Goal: Task Accomplishment & Management: Use online tool/utility

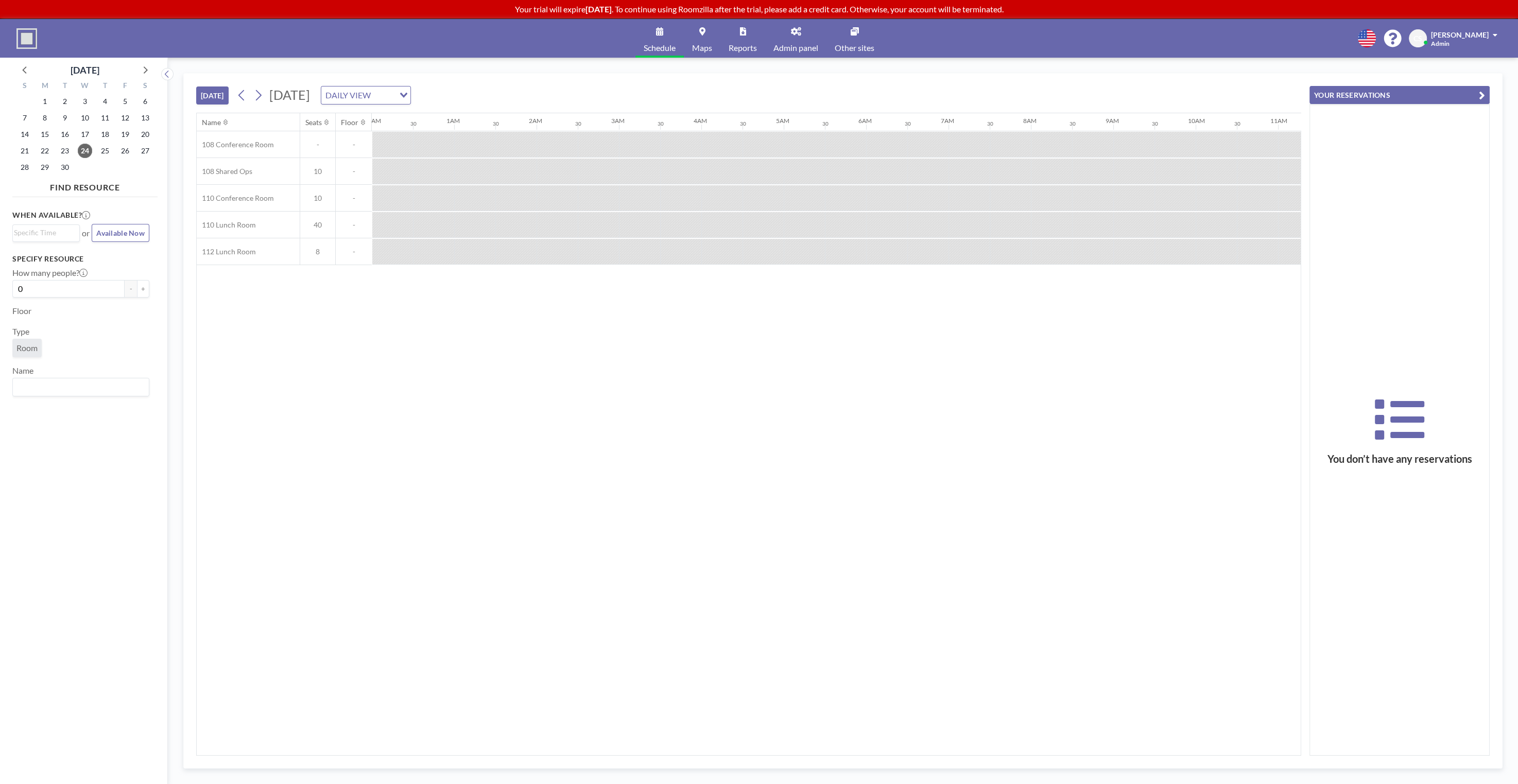
scroll to position [0, 1048]
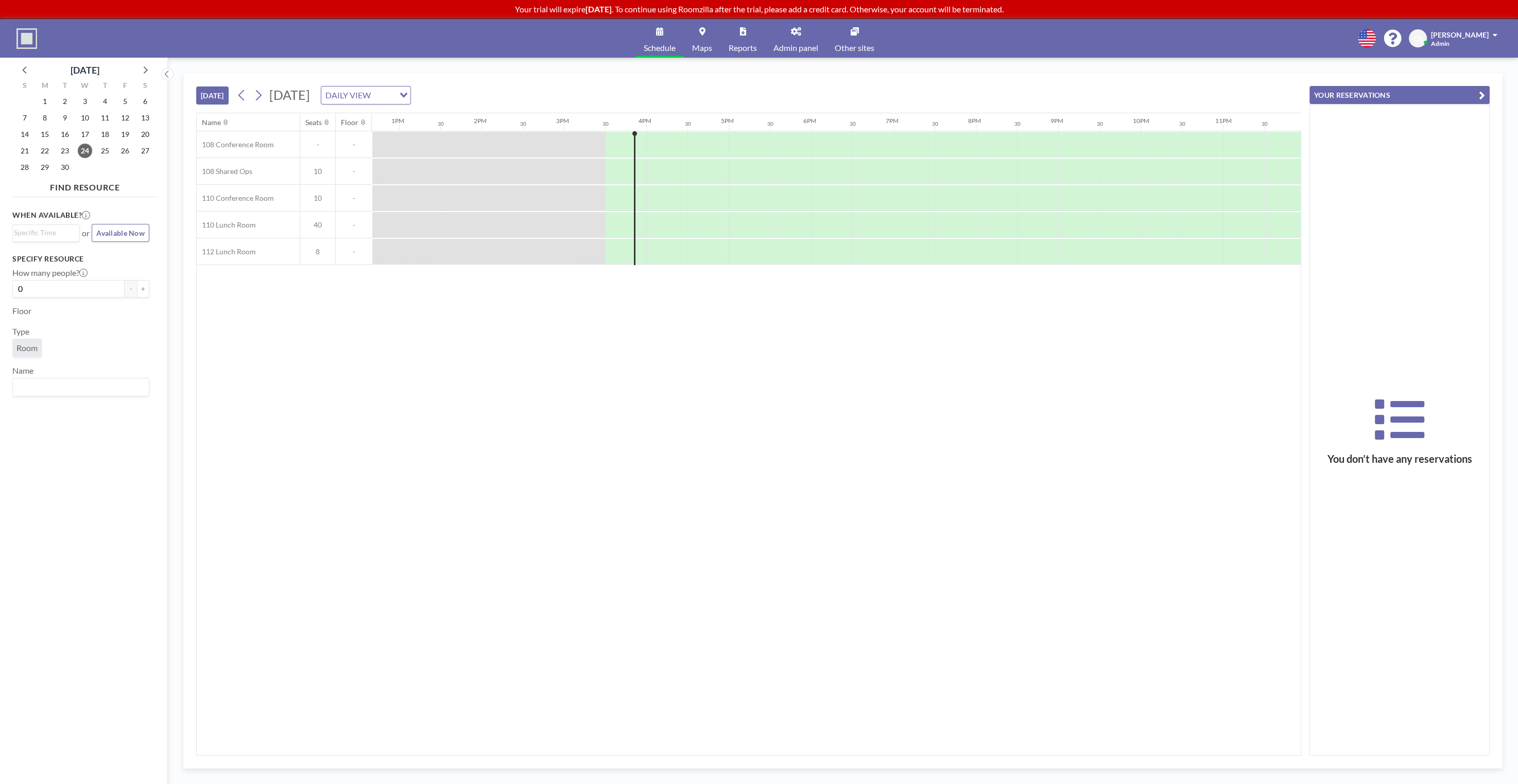
scroll to position [0, 1048]
click at [771, 85] on div "TODAY Wednesday, September 24, 2025 DAILY VIEW Loading..." at bounding box center [748, 93] width 1105 height 39
click at [751, 80] on div "TODAY Wednesday, September 24, 2025 DAILY VIEW Loading..." at bounding box center [748, 93] width 1105 height 39
click at [762, 81] on div "TODAY Wednesday, September 24, 2025 DAILY VIEW Loading..." at bounding box center [748, 93] width 1105 height 39
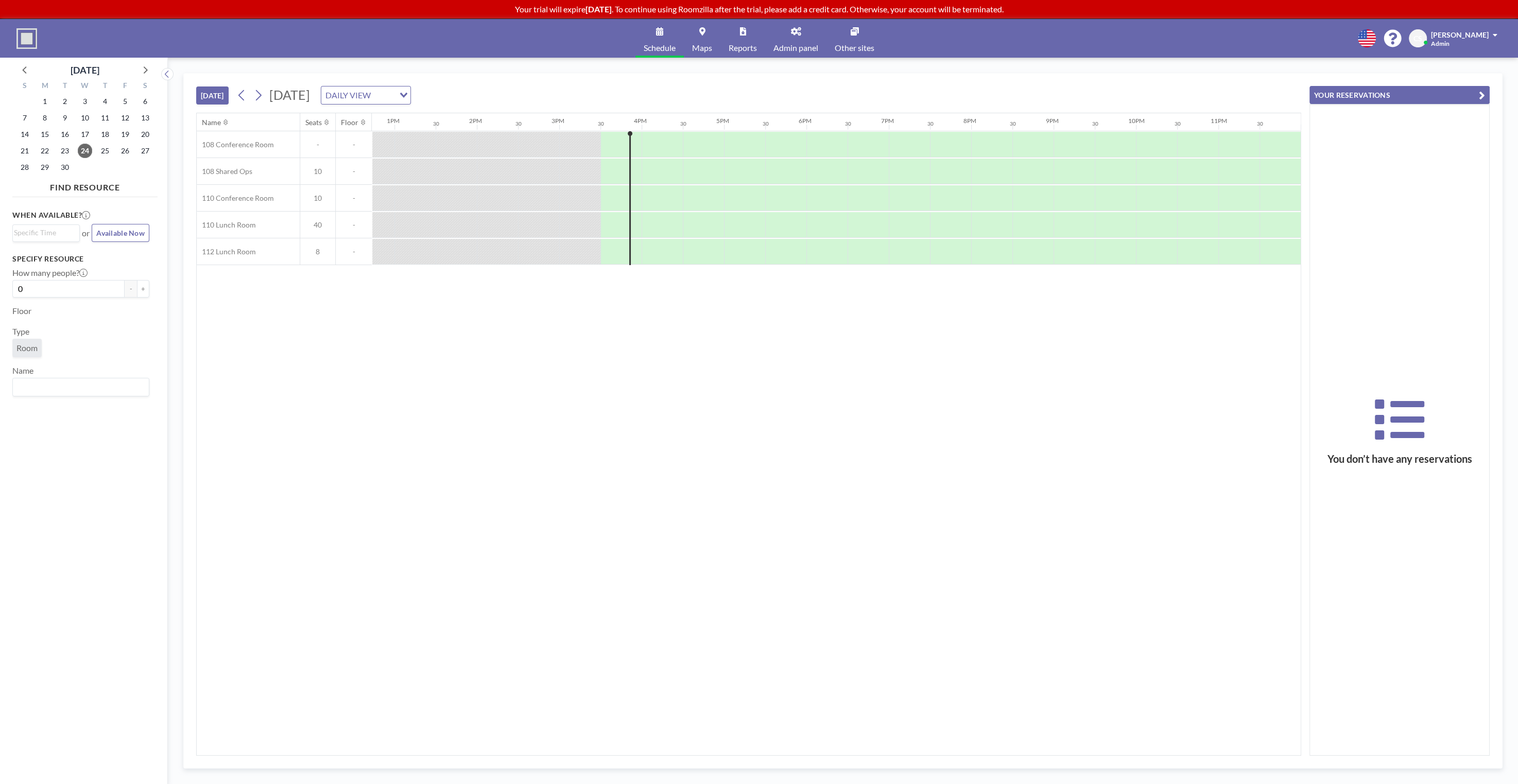
click at [730, 78] on div "TODAY Wednesday, September 24, 2025 DAILY VIEW Loading..." at bounding box center [748, 93] width 1105 height 39
